Goal: Information Seeking & Learning: Learn about a topic

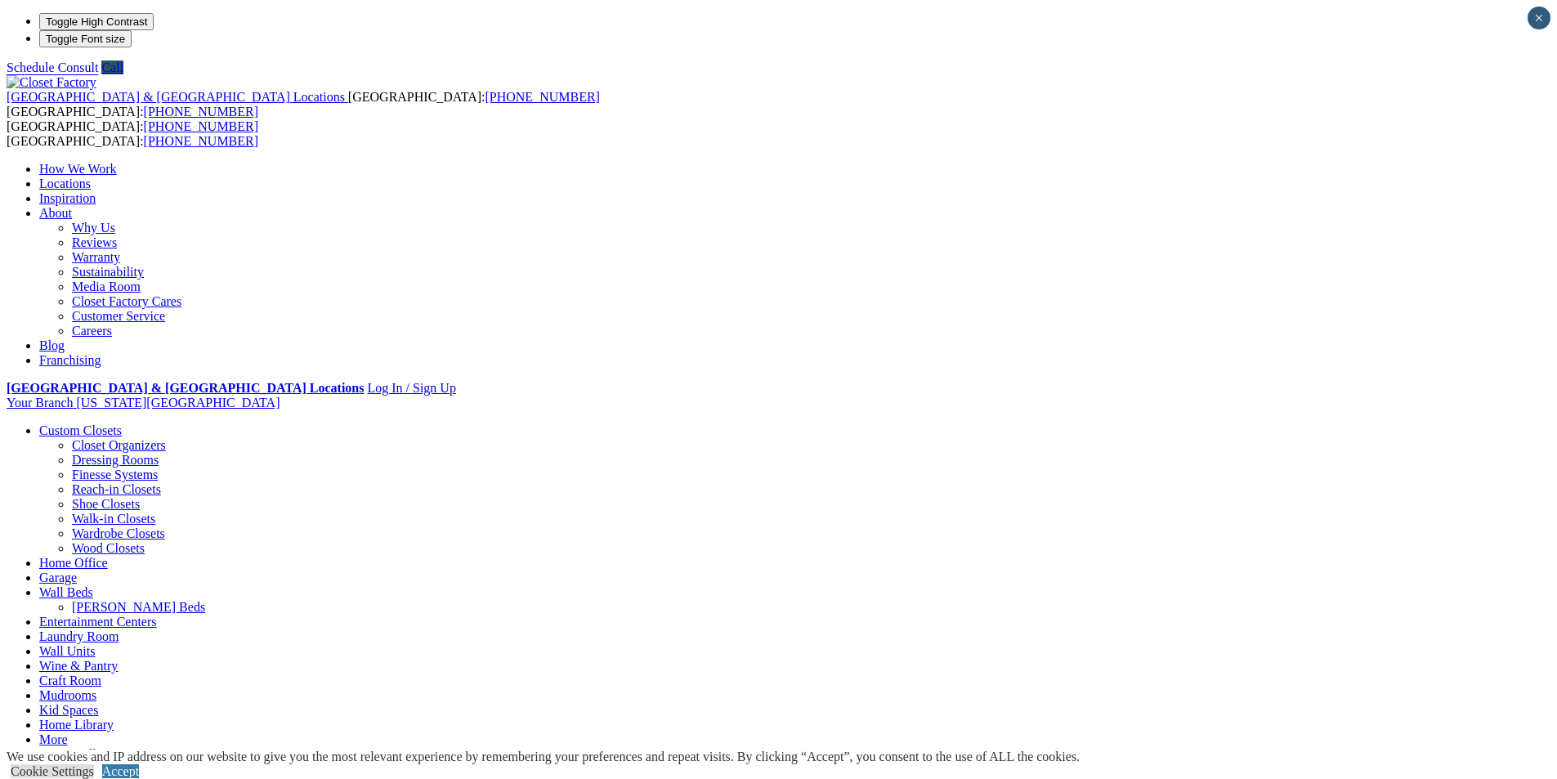
click at [118, 659] on link "Wine & Pantry" at bounding box center [78, 666] width 78 height 14
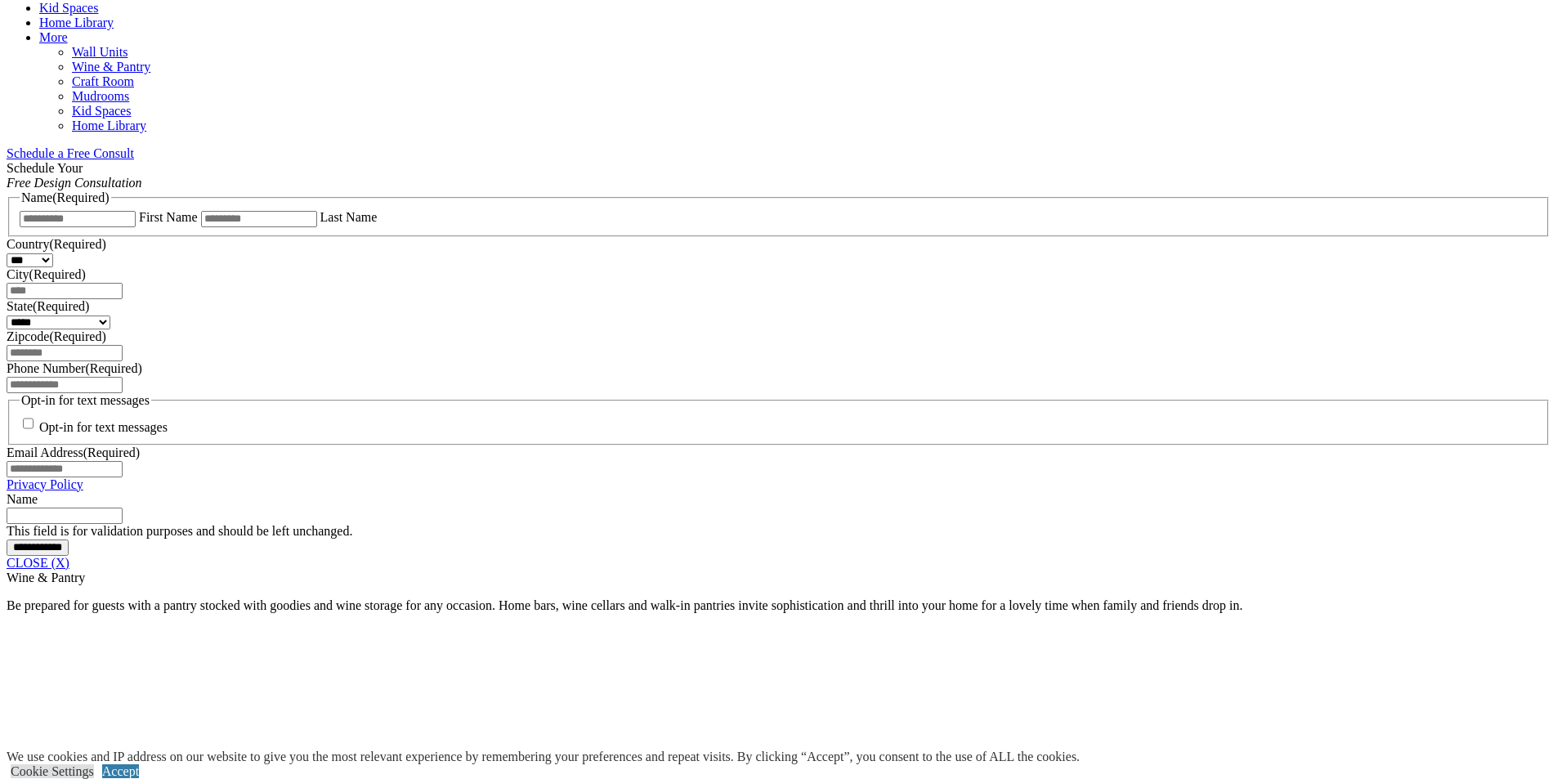
scroll to position [981, 0]
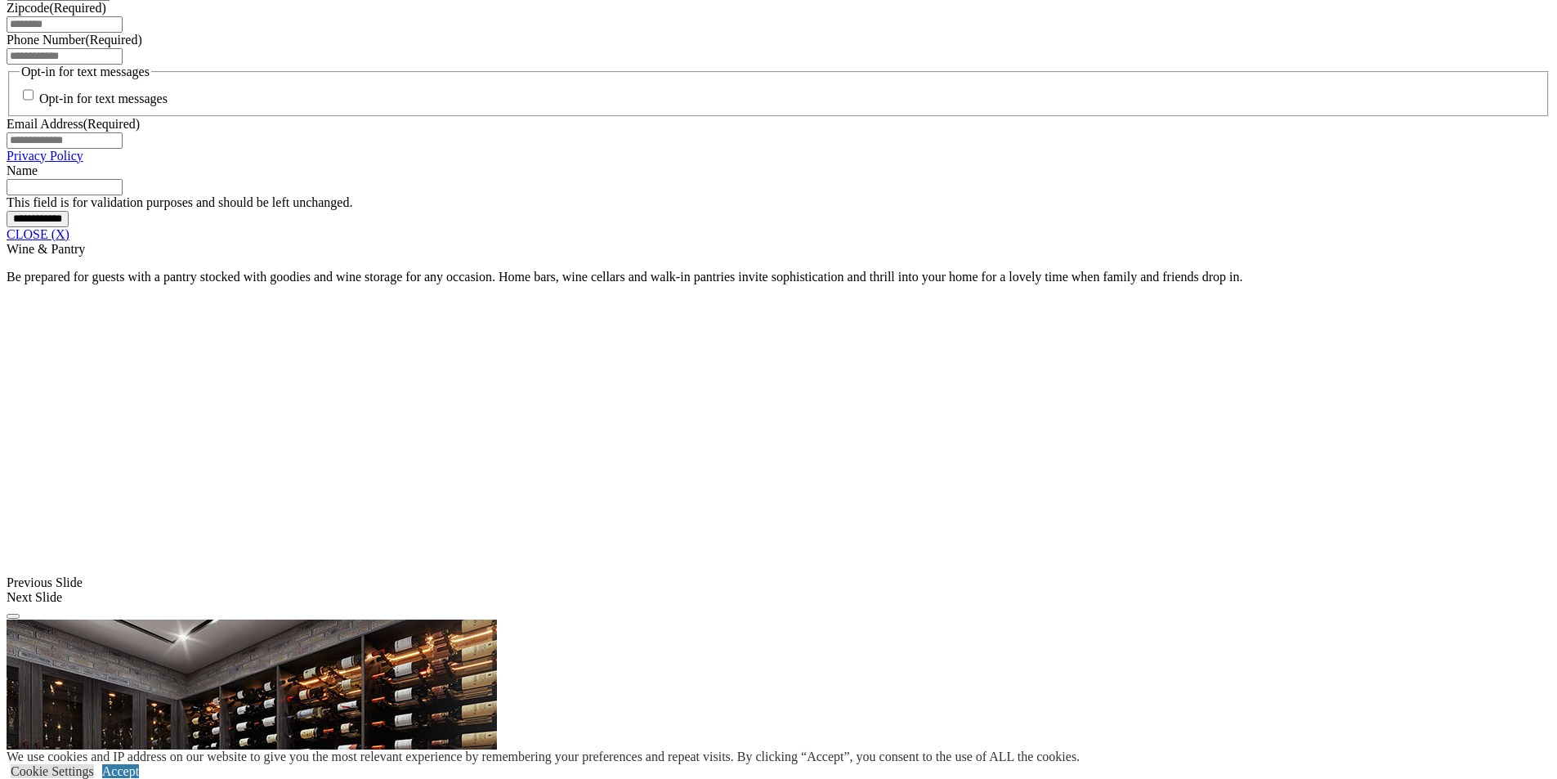
scroll to position [1308, 0]
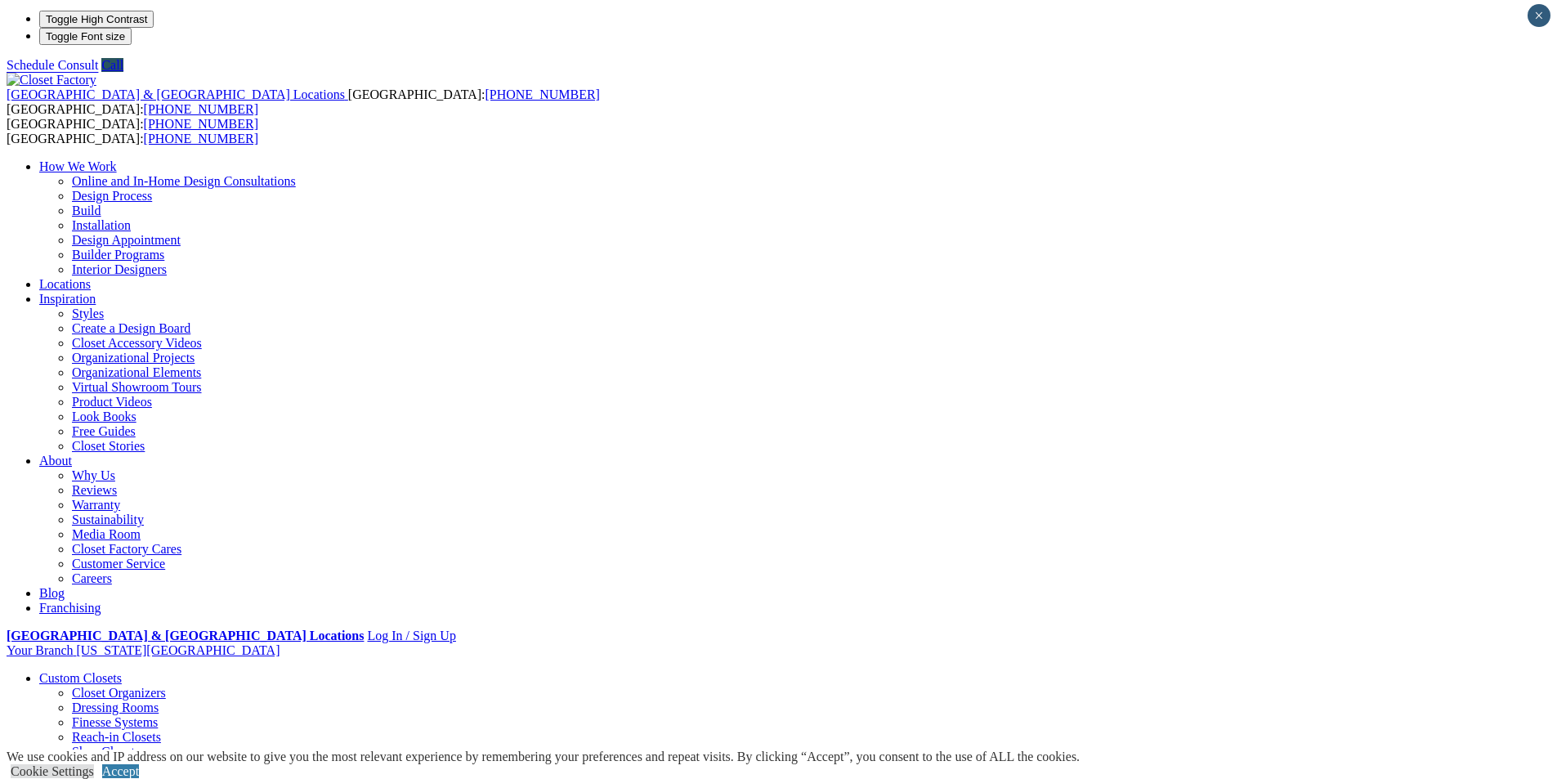
scroll to position [0, 0]
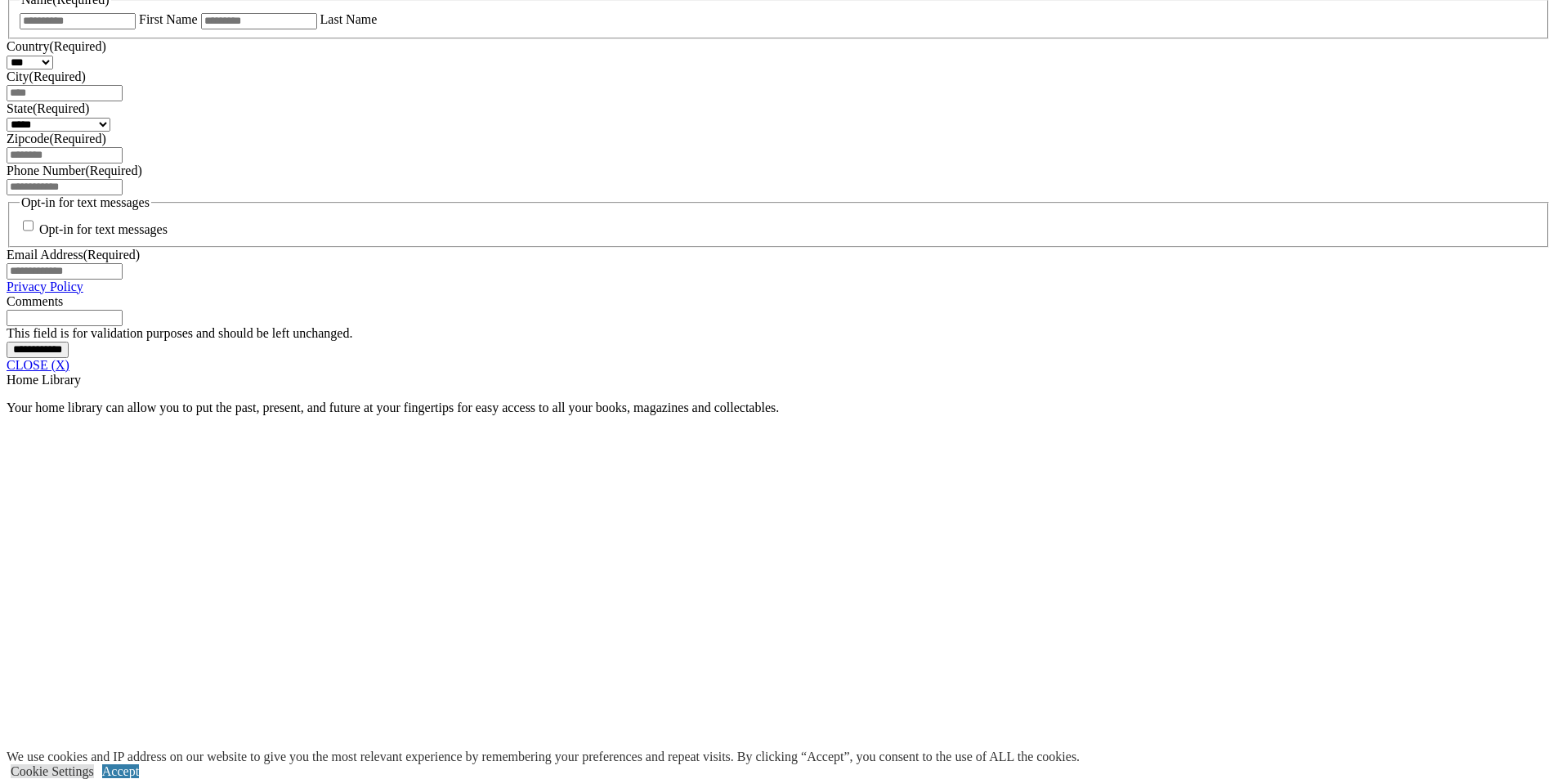
scroll to position [1144, 0]
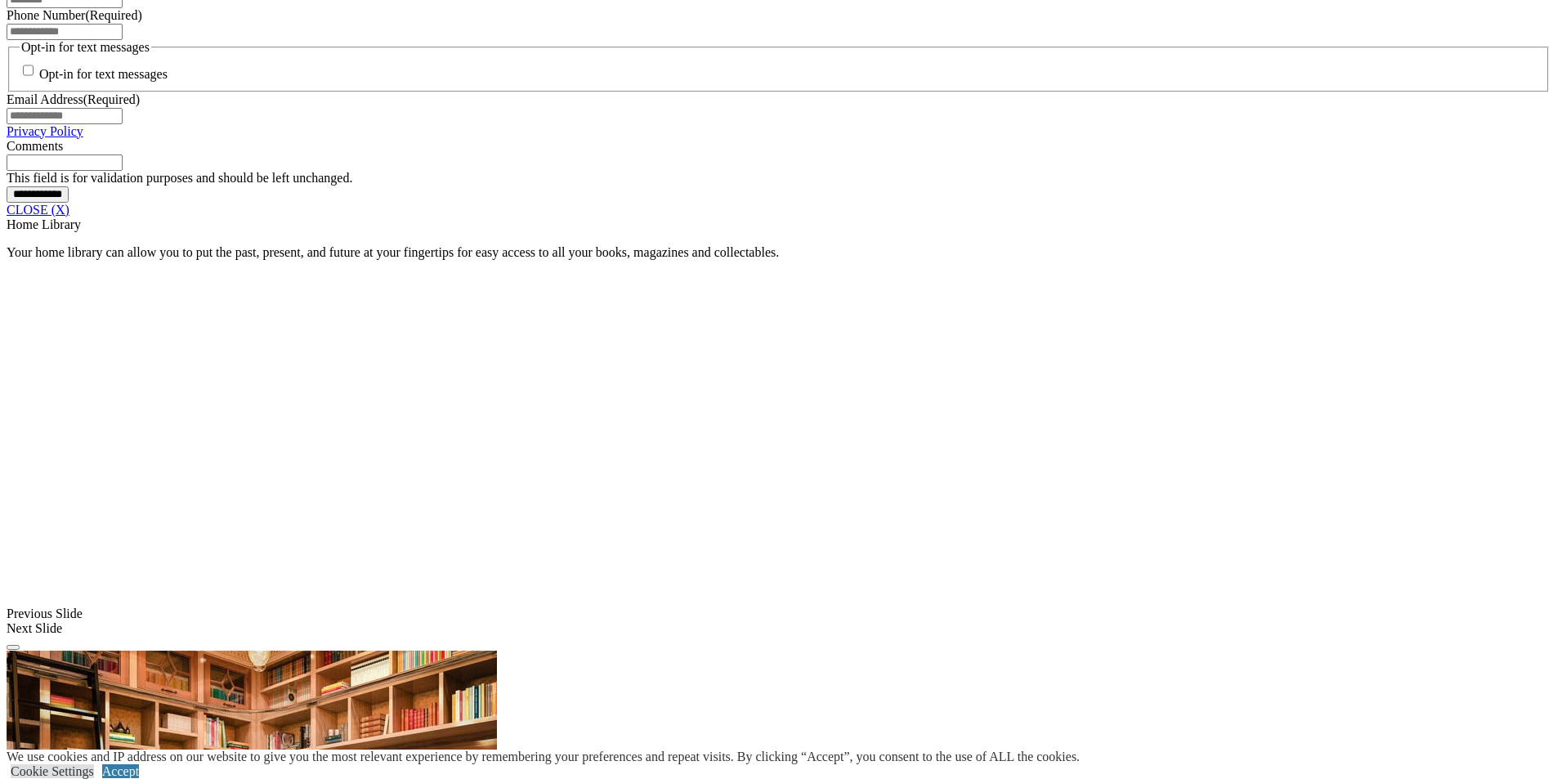
scroll to position [1635, 0]
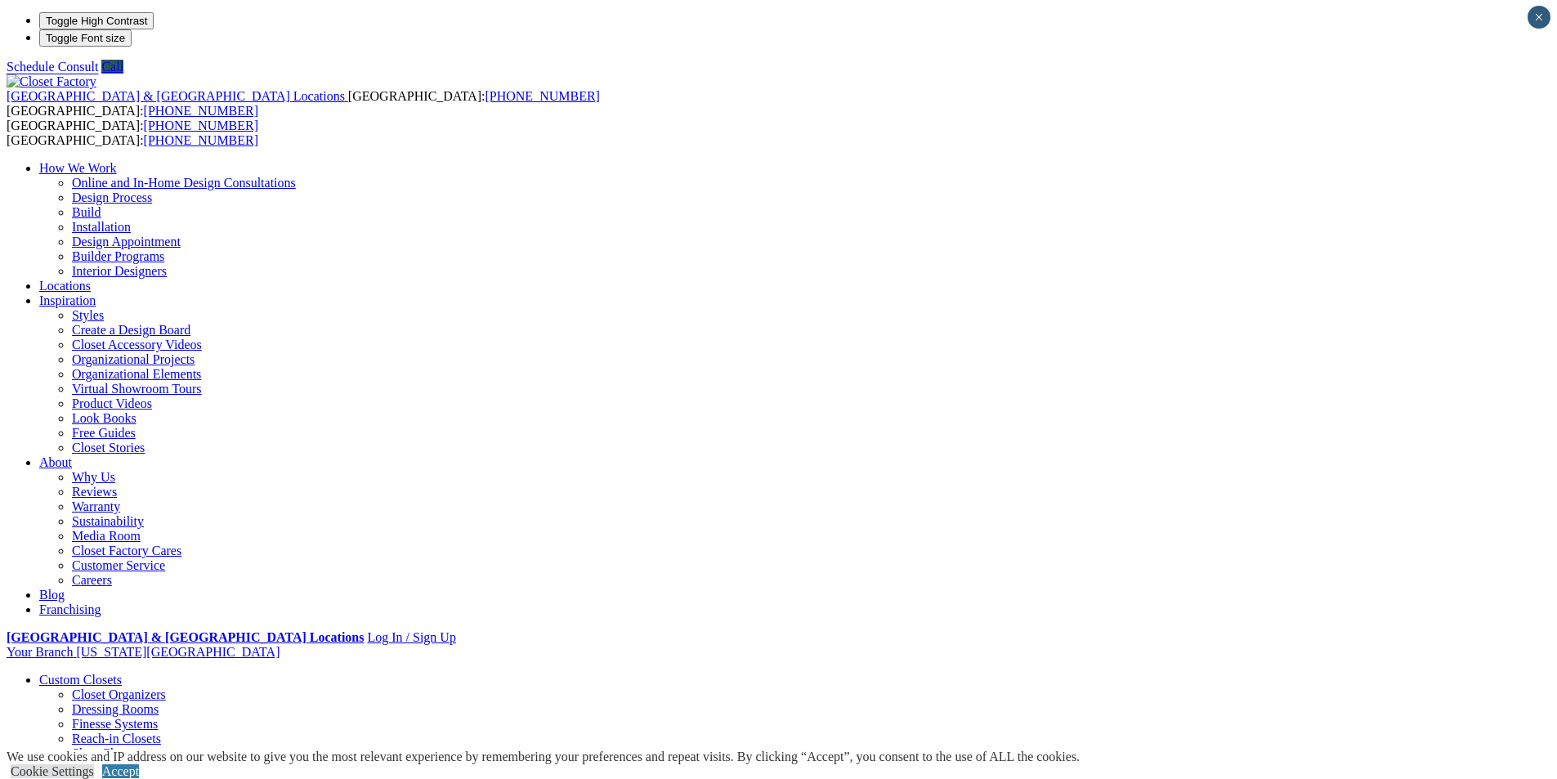
scroll to position [0, 0]
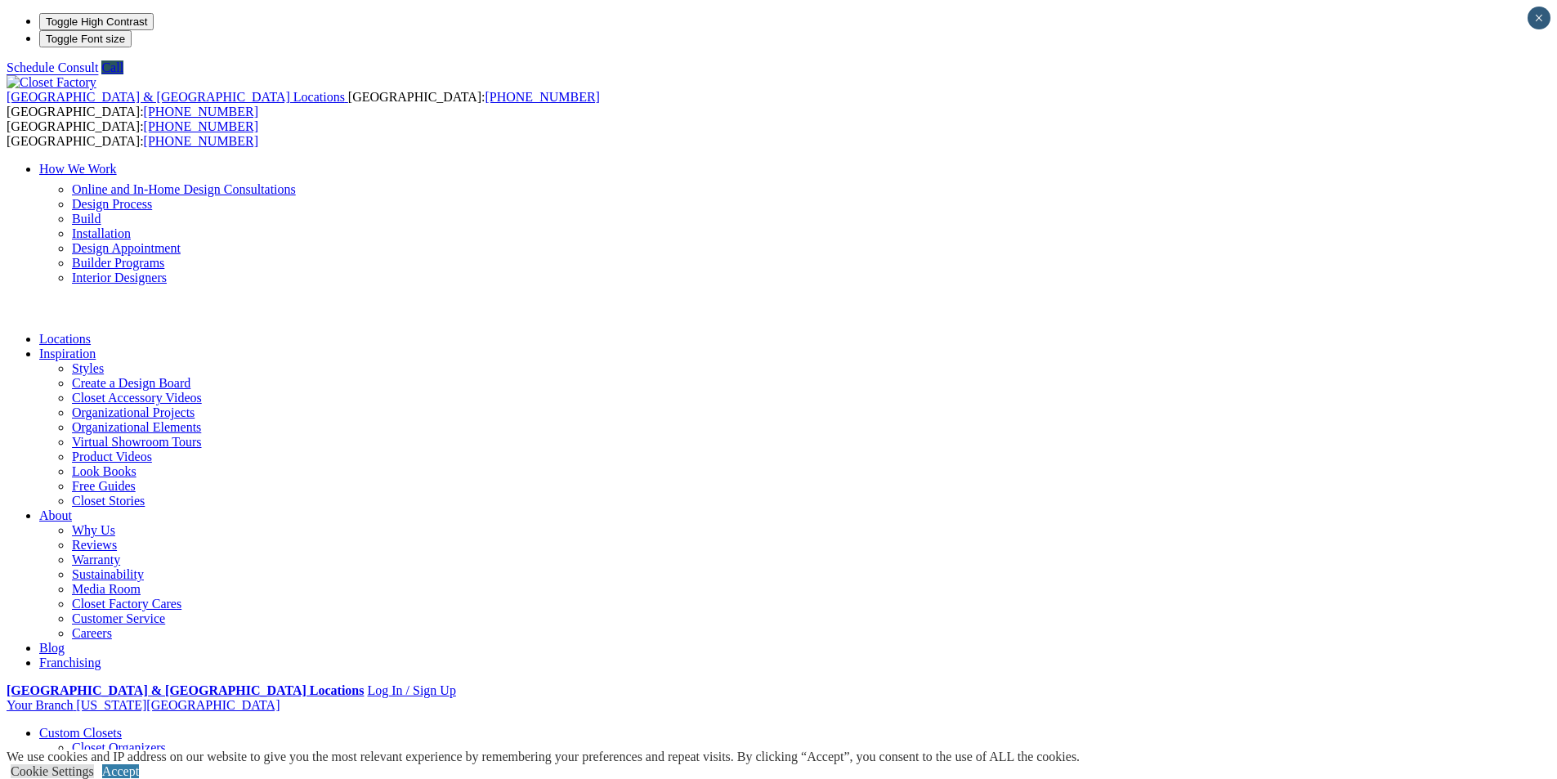
click at [91, 332] on link "Locations" at bounding box center [64, 339] width 51 height 14
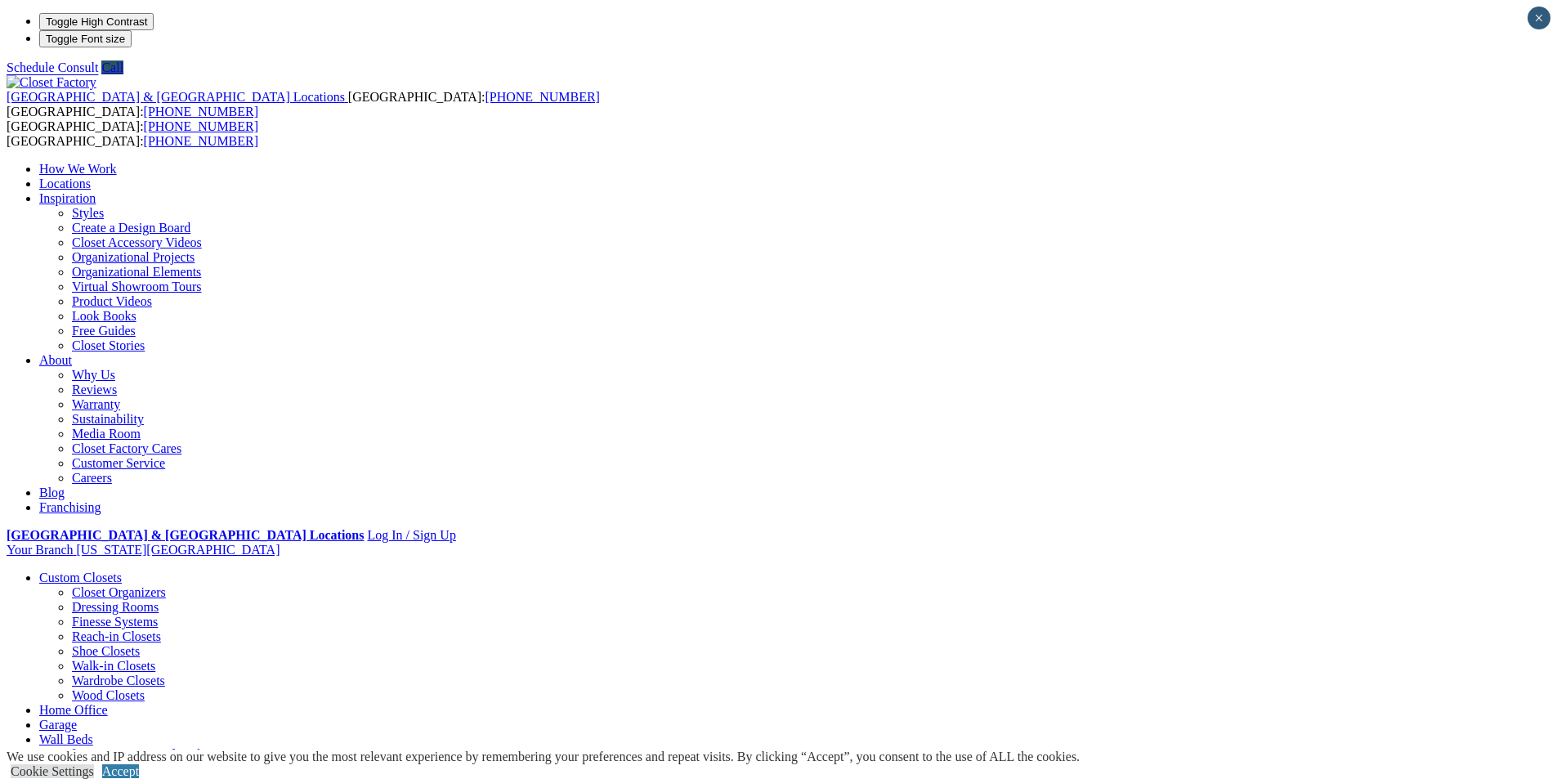
click at [91, 177] on link "Locations" at bounding box center [64, 184] width 51 height 14
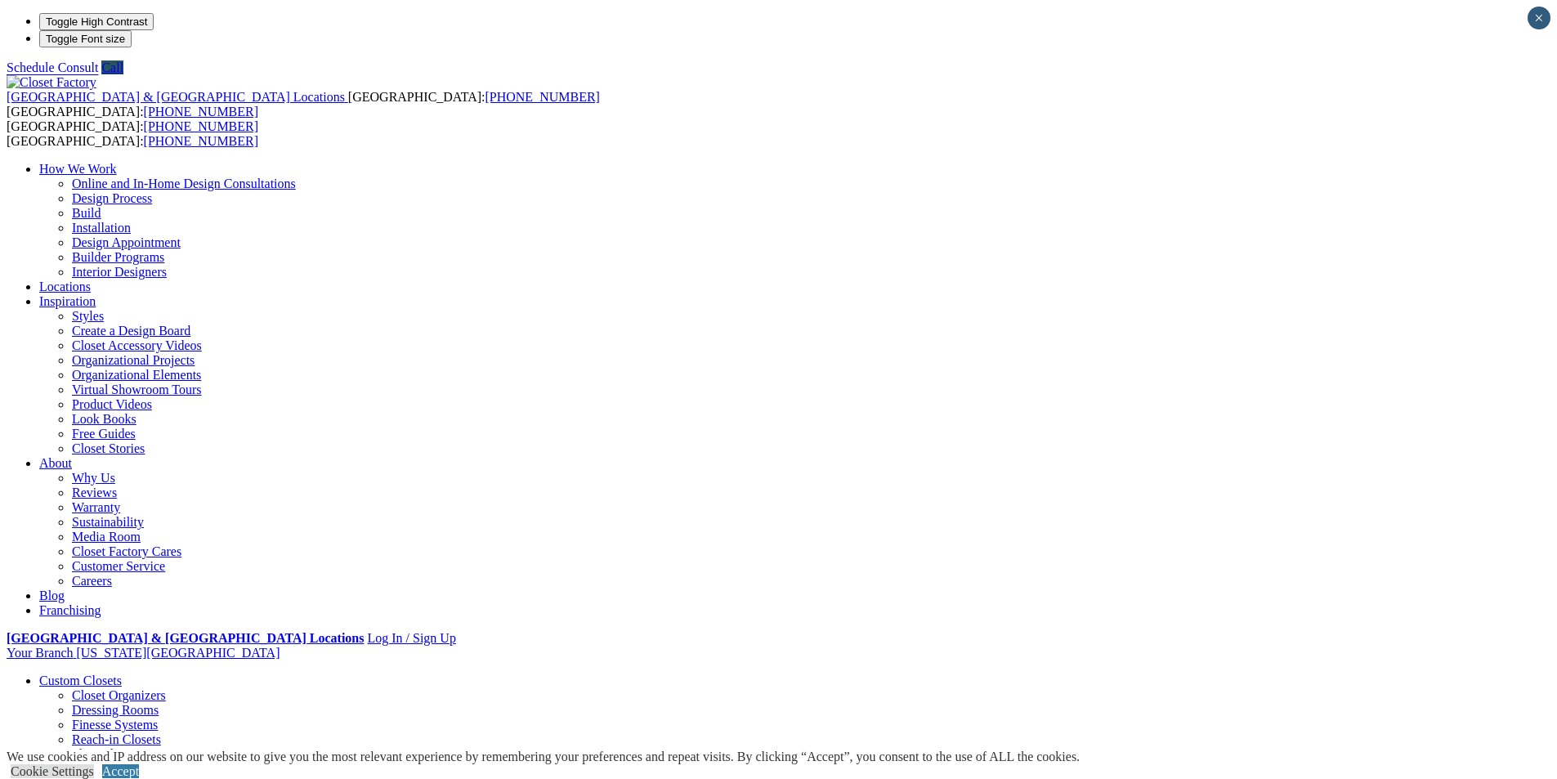
type input "*****"
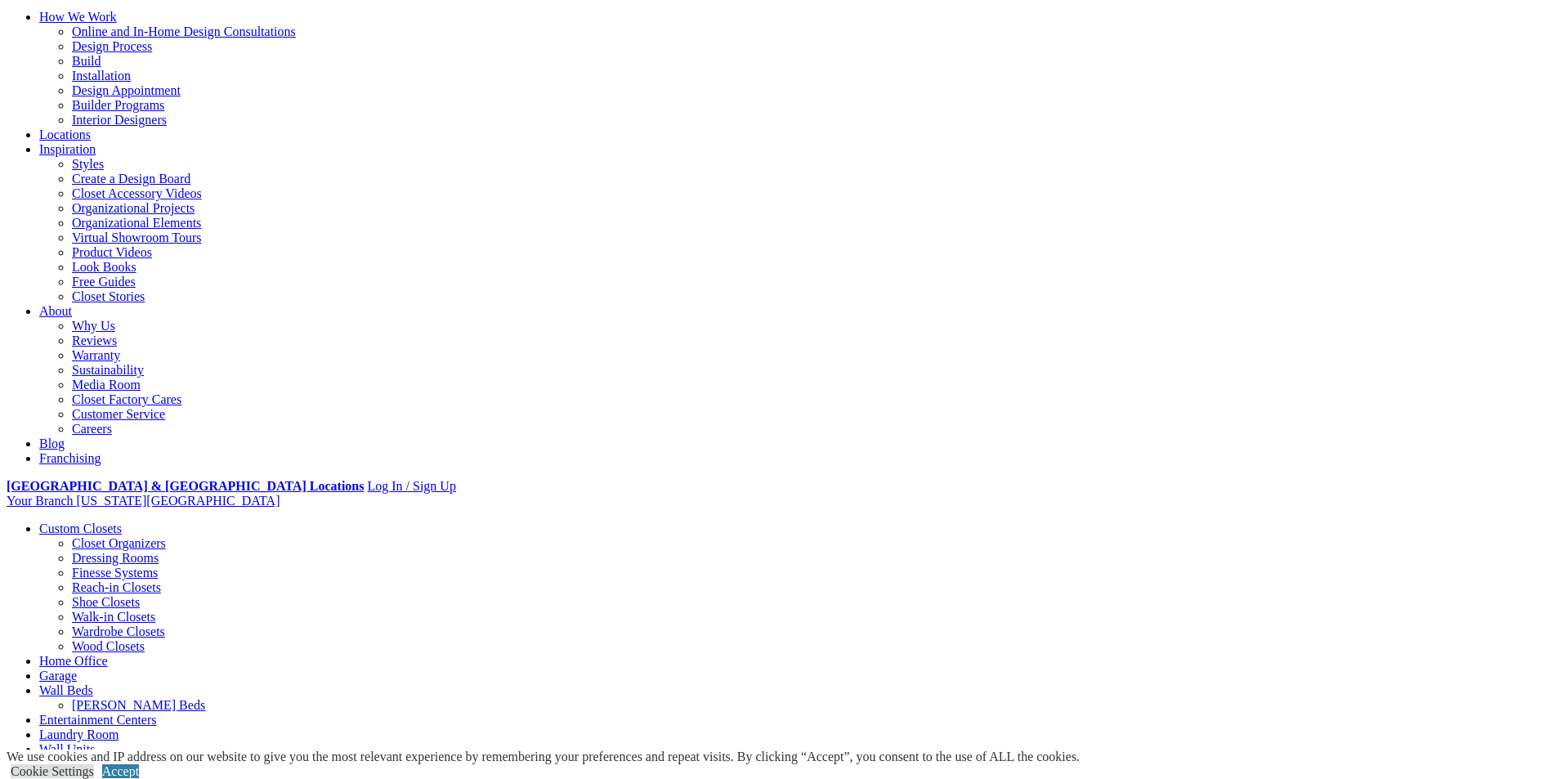
scroll to position [245, 0]
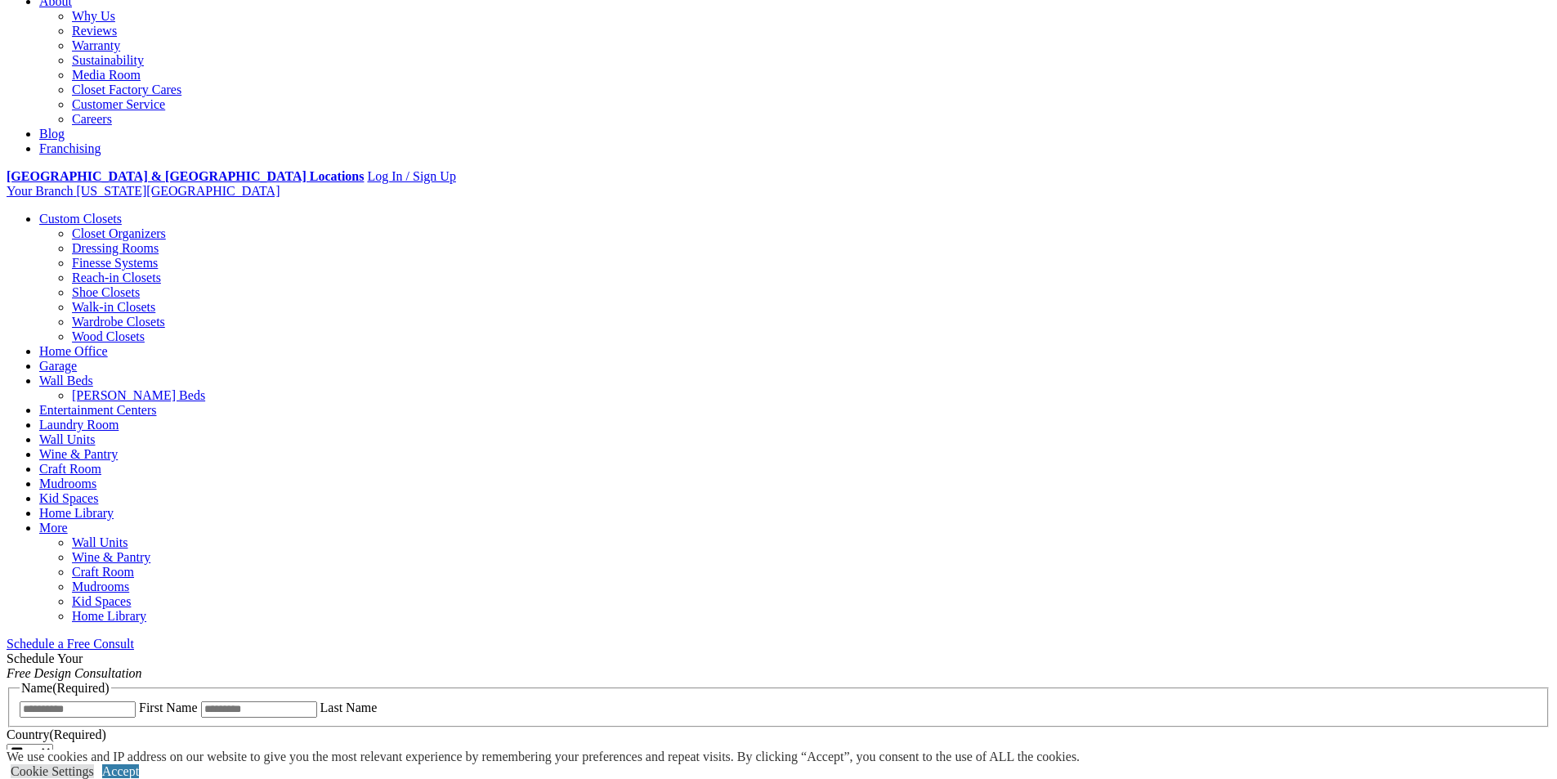
scroll to position [490, 0]
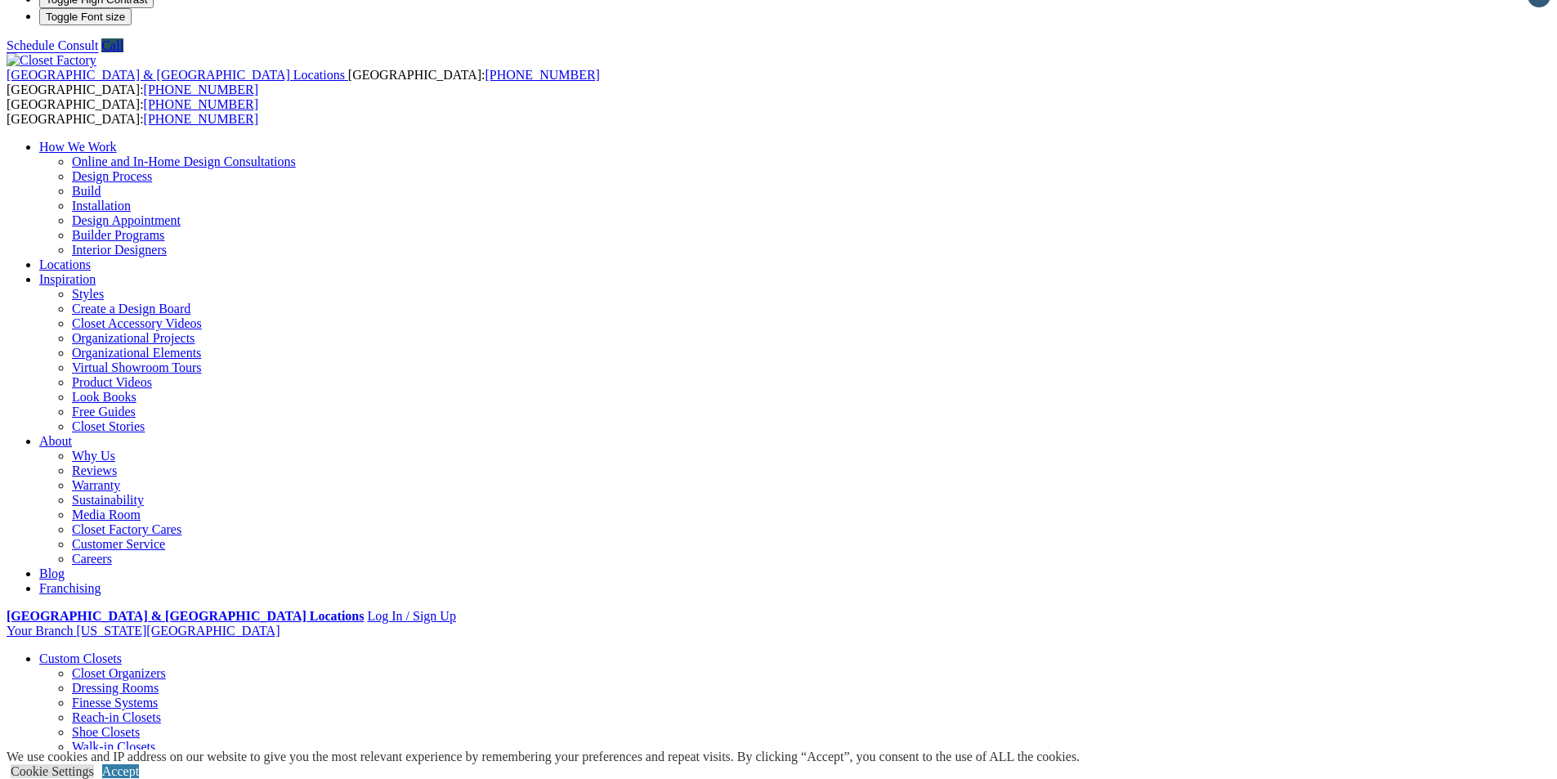
scroll to position [0, 0]
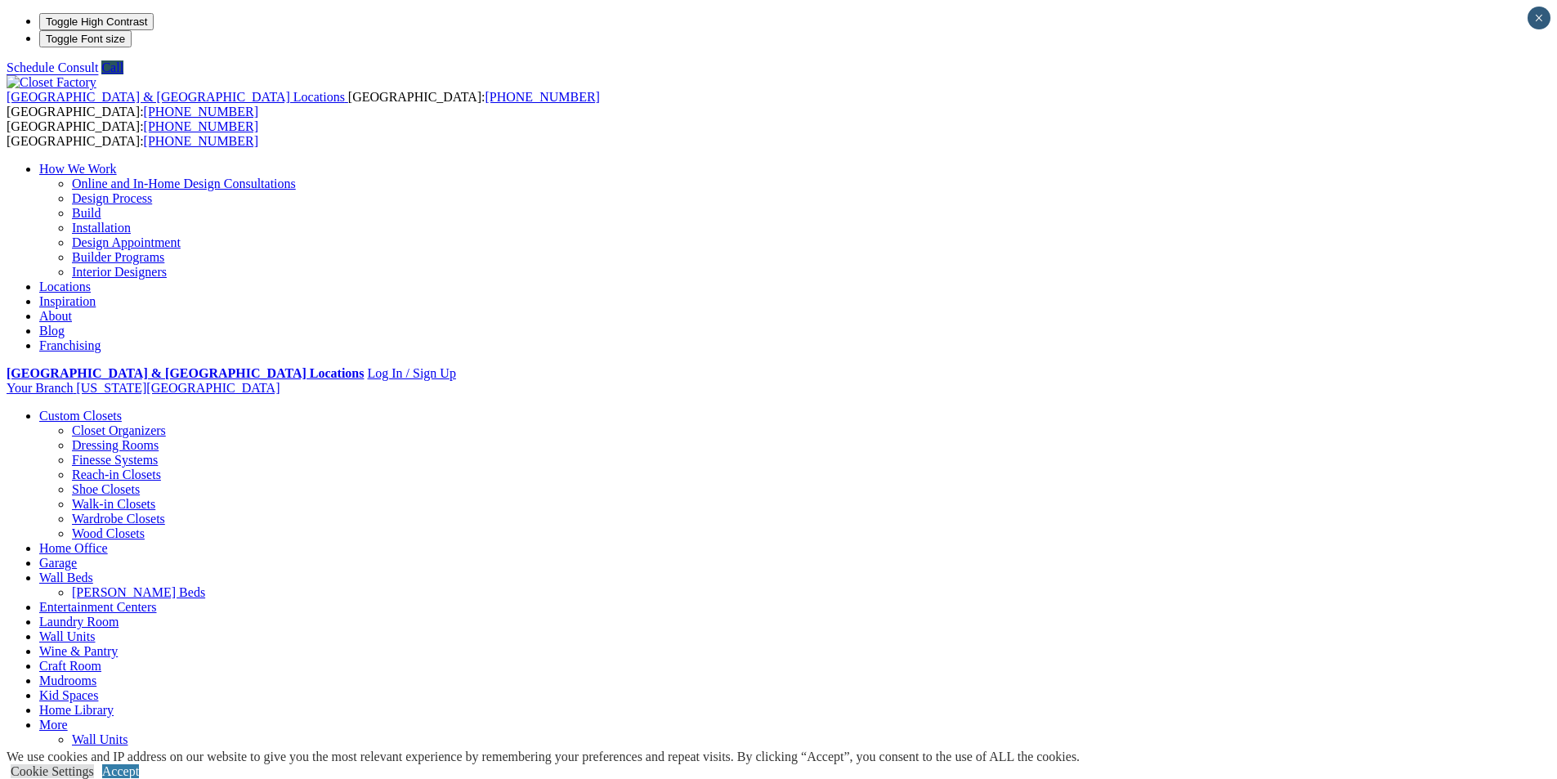
click at [118, 644] on link "Wine & Pantry" at bounding box center [78, 651] width 78 height 14
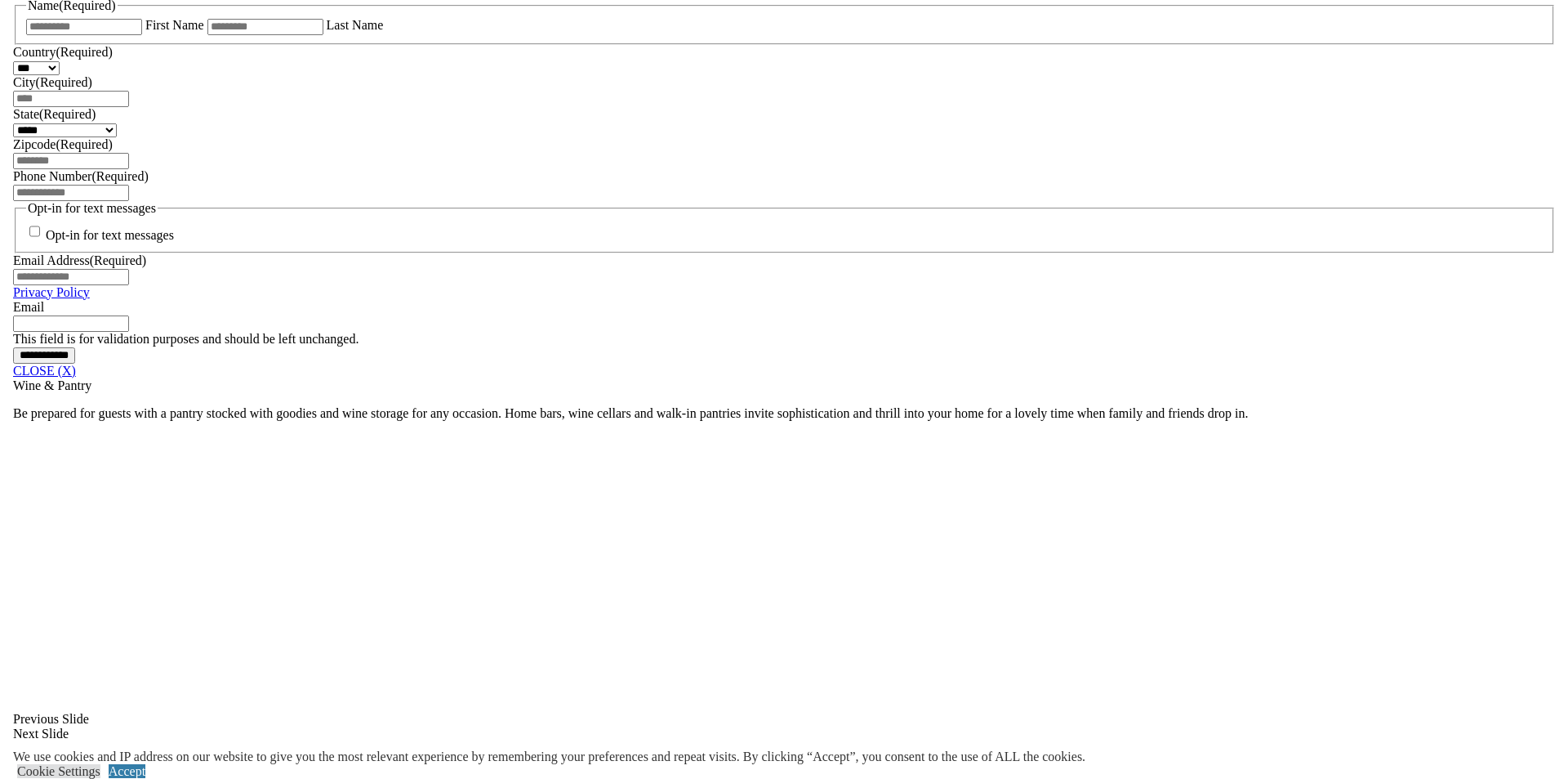
scroll to position [1471, 0]
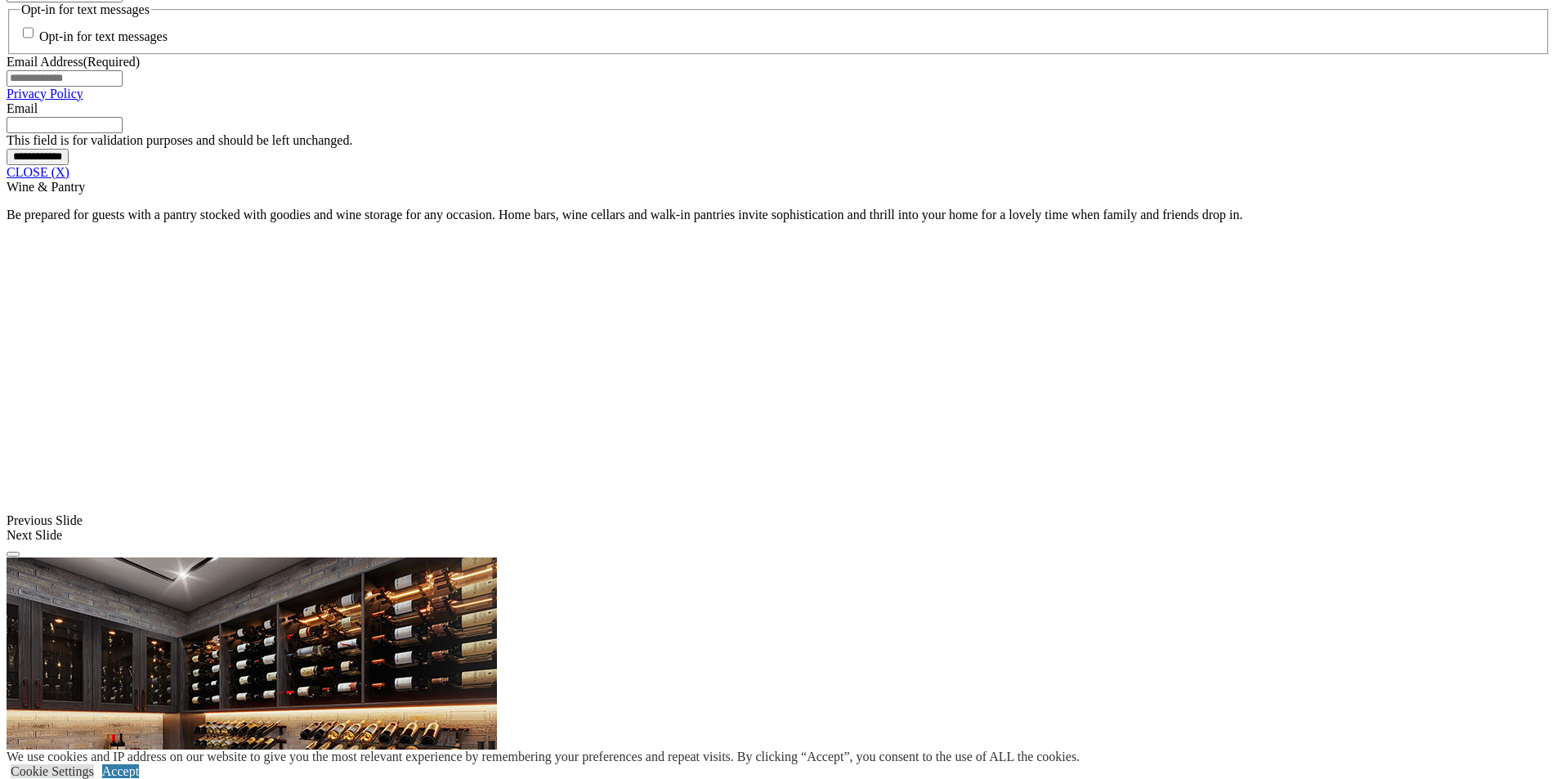
scroll to position [1308, 0]
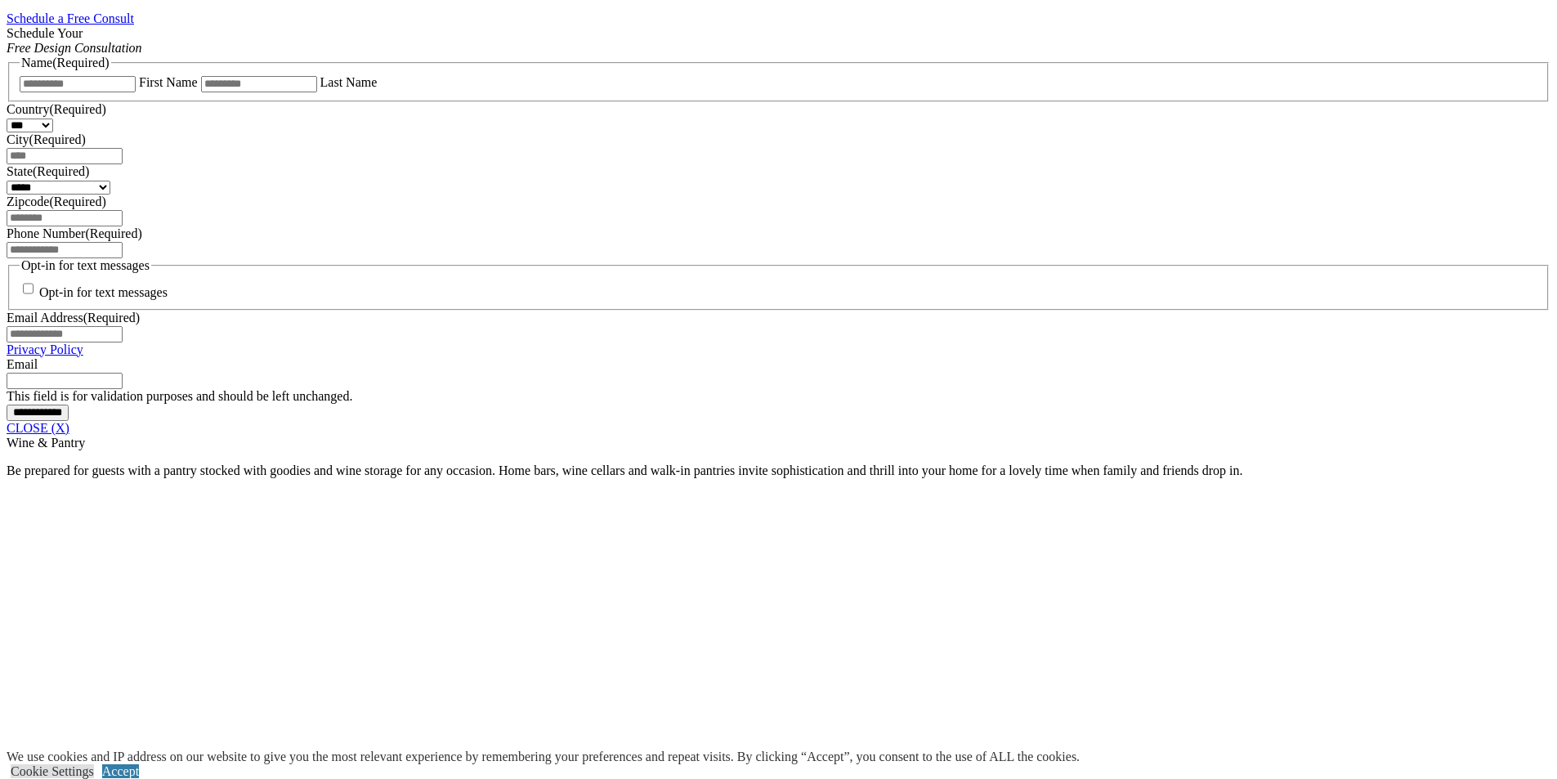
scroll to position [1063, 0]
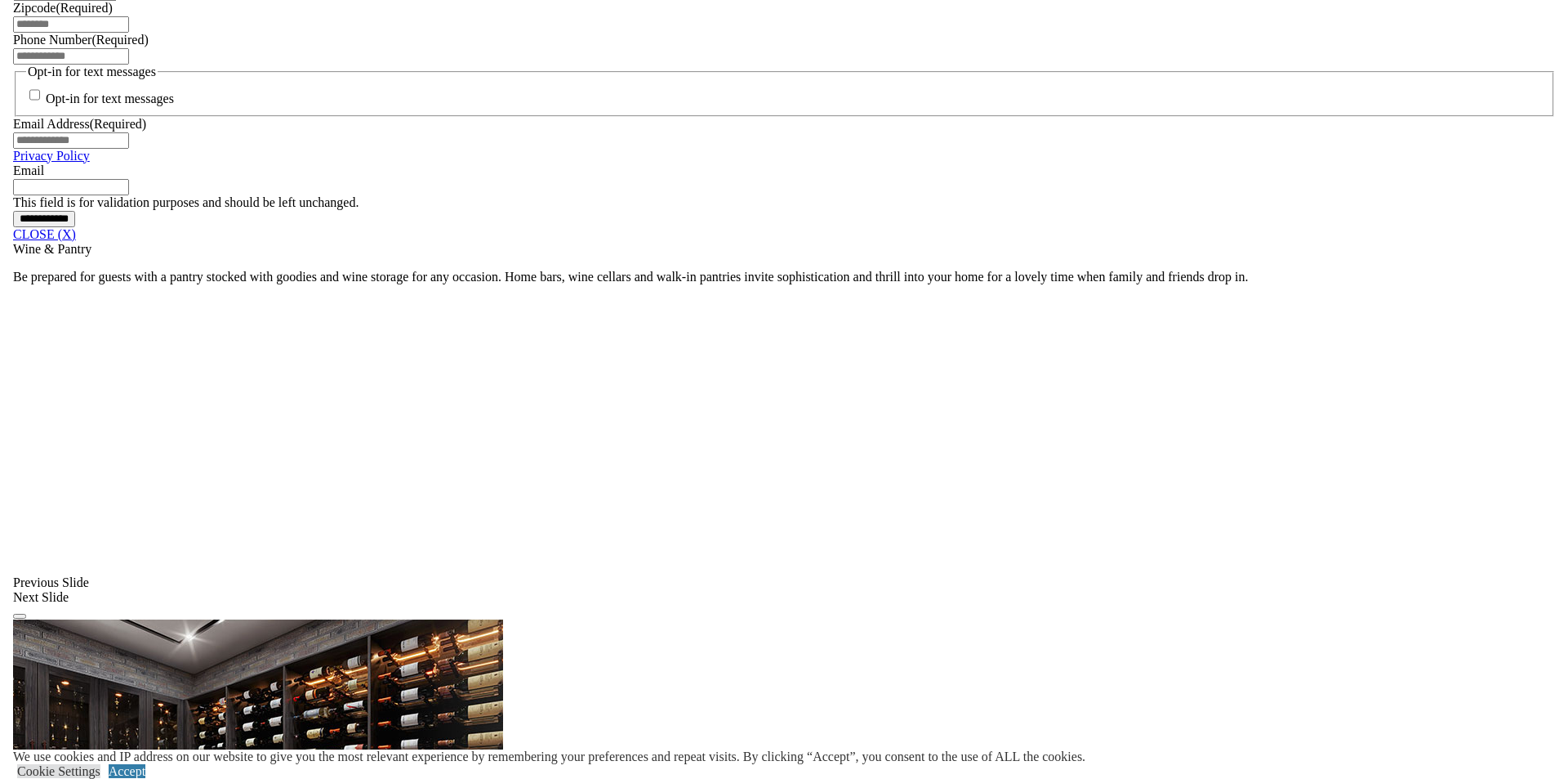
scroll to position [1308, 0]
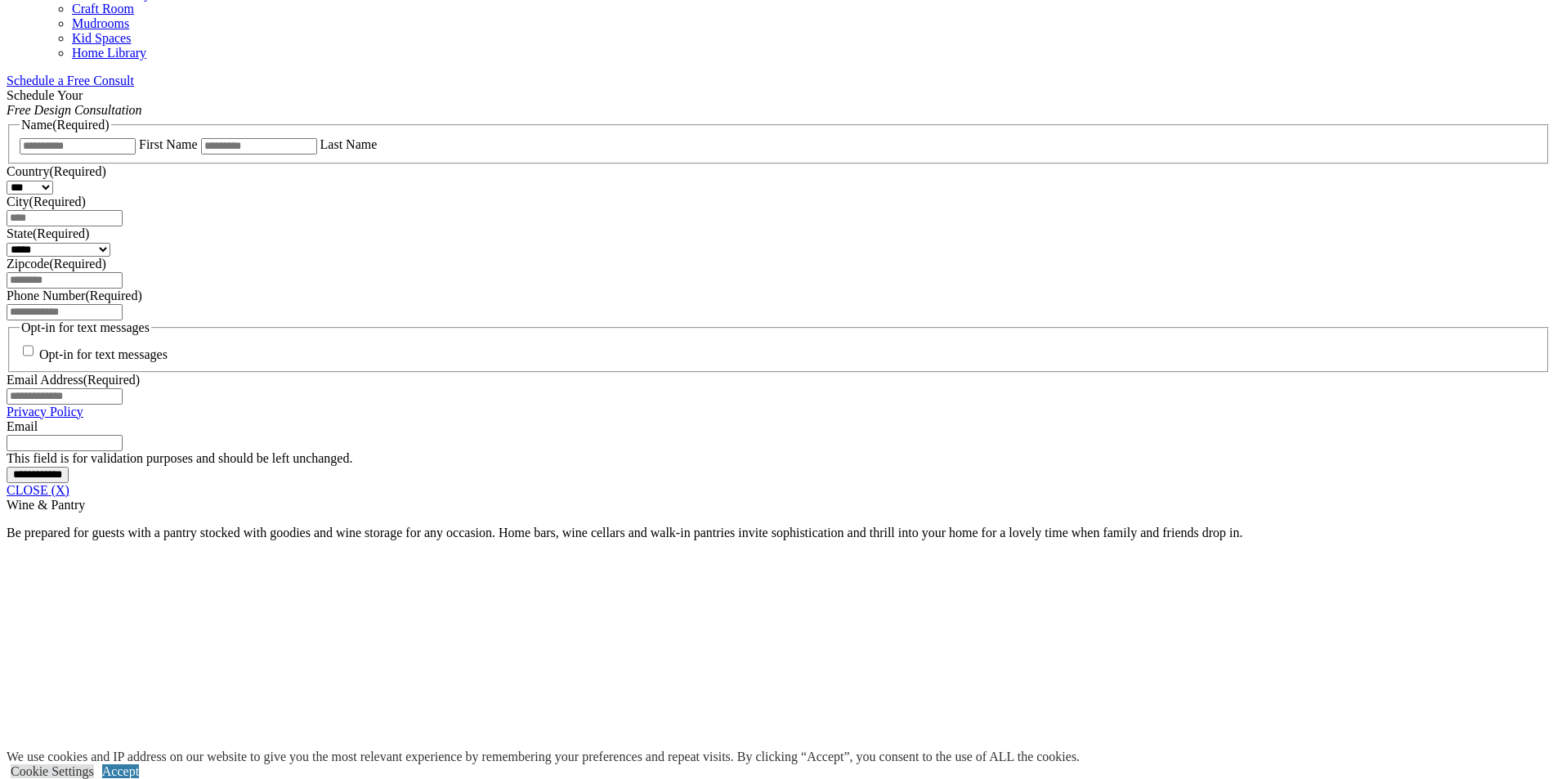
scroll to position [981, 0]
